Goal: Task Accomplishment & Management: Complete application form

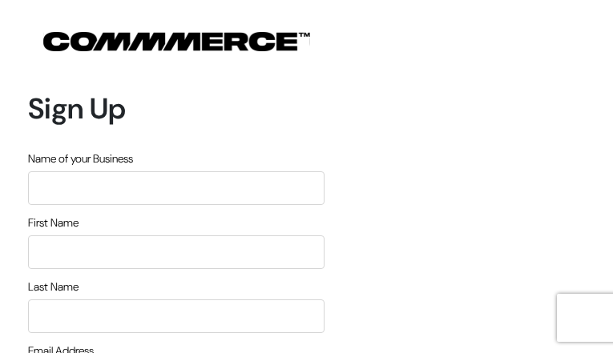
type input "IElSJnRCnCeuGf"
type input "qrVYyQAOY"
type input "zJizHDEqJeOIwQGq"
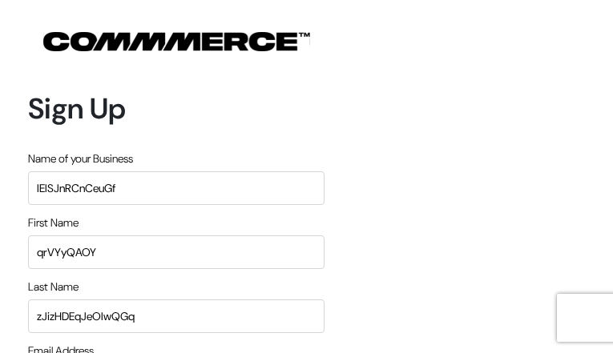
type input "[EMAIL_ADDRESS][DOMAIN_NAME]"
type input "2473882444"
type input "GtWXYHgPQMyhCoE"
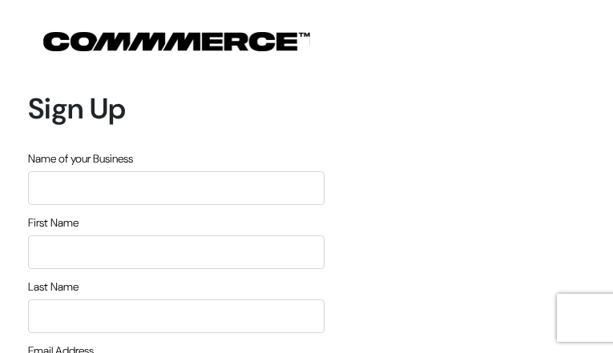
type input "kkvTVNegBGtOpwxe"
type input "KkbawzscuIdfFG"
type input "wHlxxXGwiHUUlh"
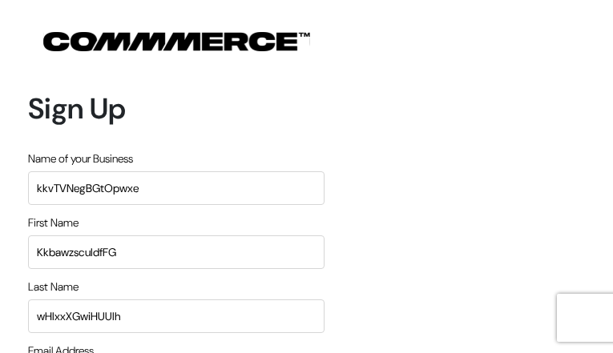
type input "[EMAIL_ADDRESS][DOMAIN_NAME]"
type input "7999390296"
type input "pvnRfGgUOeg"
